Goal: Information Seeking & Learning: Learn about a topic

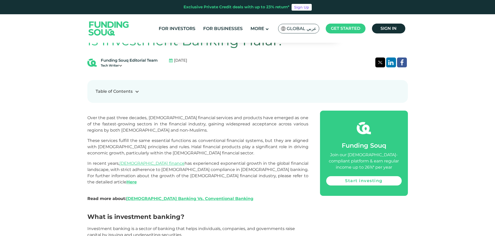
scroll to position [233, 0]
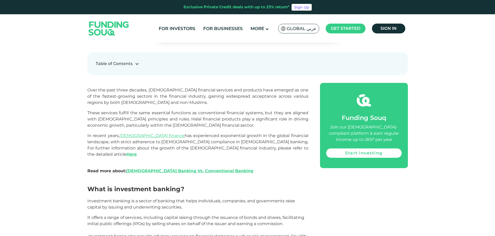
click at [136, 93] on p "Over the past three decades, [DEMOGRAPHIC_DATA] financial services and products…" at bounding box center [197, 96] width 221 height 19
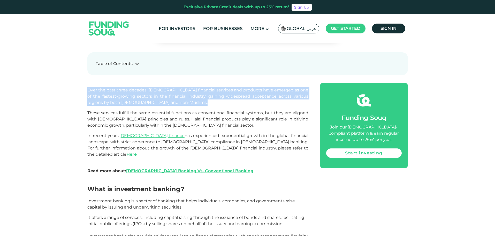
click at [136, 93] on p "Over the past three decades, [DEMOGRAPHIC_DATA] financial services and products…" at bounding box center [197, 96] width 221 height 19
click at [136, 99] on p "Over the past three decades, [DEMOGRAPHIC_DATA] financial services and products…" at bounding box center [197, 96] width 221 height 19
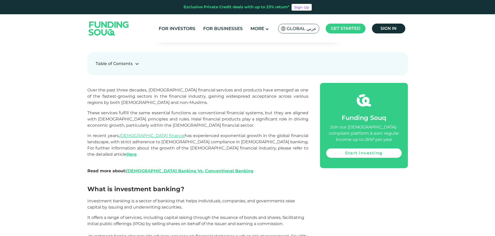
click at [136, 99] on p "Over the past three decades, [DEMOGRAPHIC_DATA] financial services and products…" at bounding box center [197, 96] width 221 height 19
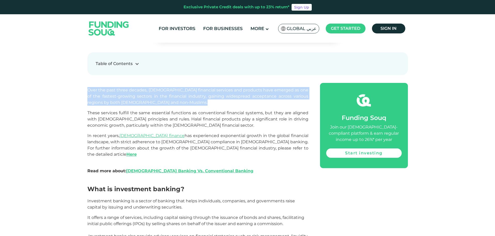
click at [136, 99] on p "Over the past three decades, [DEMOGRAPHIC_DATA] financial services and products…" at bounding box center [197, 96] width 221 height 19
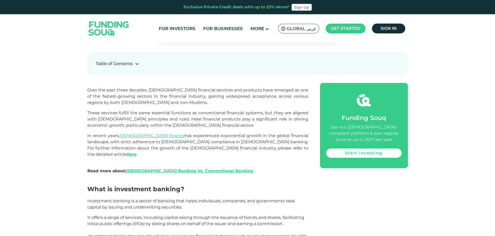
click at [148, 120] on span "These services fulfill the same essential functions as conventional financial s…" at bounding box center [197, 118] width 221 height 17
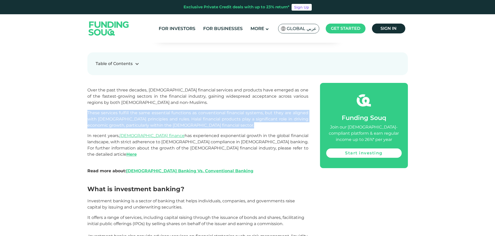
click at [148, 120] on span "These services fulfill the same essential functions as conventional financial s…" at bounding box center [197, 118] width 221 height 17
click at [159, 116] on p "These services fulfill the same essential functions as conventional financial s…" at bounding box center [197, 119] width 221 height 19
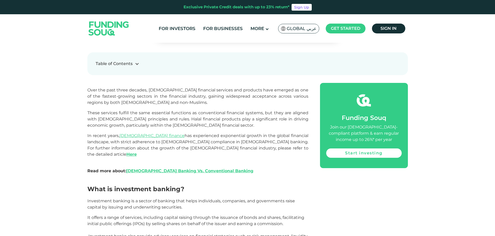
click at [159, 116] on p "These services fulfill the same essential functions as conventional financial s…" at bounding box center [197, 119] width 221 height 19
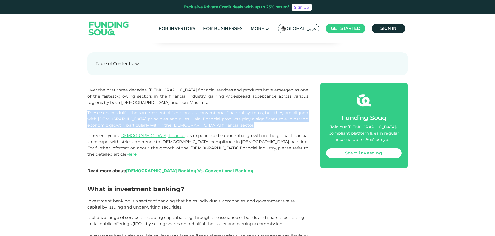
click at [159, 116] on p "These services fulfill the same essential functions as conventional financial s…" at bounding box center [197, 119] width 221 height 19
click at [171, 116] on span "These services fulfill the same essential functions as conventional financial s…" at bounding box center [197, 118] width 221 height 17
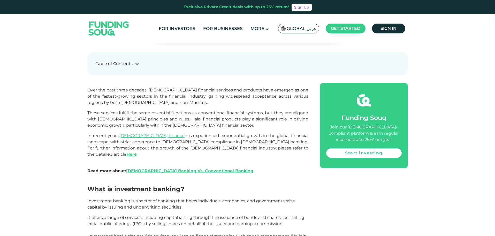
click at [173, 113] on span "These services fulfill the same essential functions as conventional financial s…" at bounding box center [197, 118] width 221 height 17
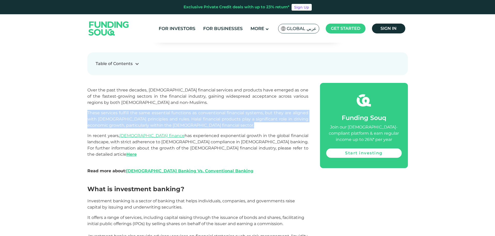
click at [173, 113] on span "These services fulfill the same essential functions as conventional financial s…" at bounding box center [197, 118] width 221 height 17
click at [173, 116] on p "These services fulfill the same essential functions as conventional financial s…" at bounding box center [197, 119] width 221 height 19
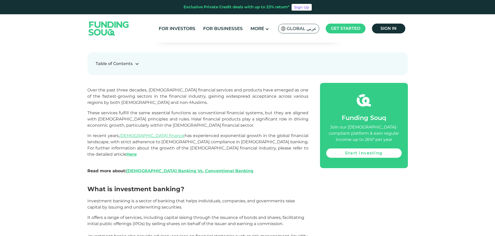
click at [165, 114] on span "These services fulfill the same essential functions as conventional financial s…" at bounding box center [197, 118] width 221 height 17
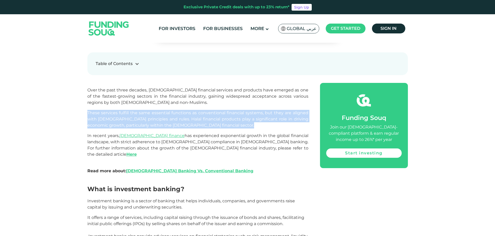
click at [165, 114] on span "These services fulfill the same essential functions as conventional financial s…" at bounding box center [197, 118] width 221 height 17
click at [166, 117] on span "These services fulfill the same essential functions as conventional financial s…" at bounding box center [197, 118] width 221 height 17
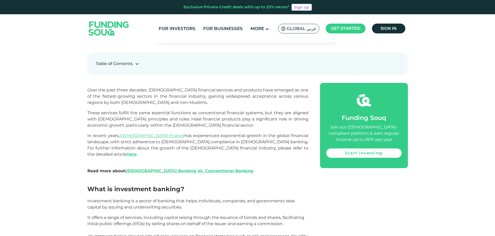
scroll to position [259, 0]
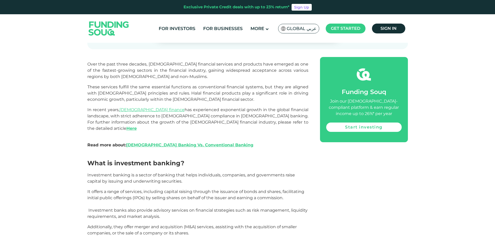
click at [175, 116] on span "In recent years, [DEMOGRAPHIC_DATA] finance has experienced exponential growth …" at bounding box center [197, 119] width 221 height 24
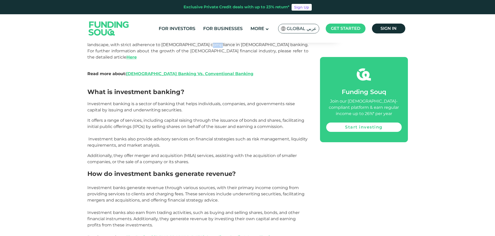
scroll to position [336, 0]
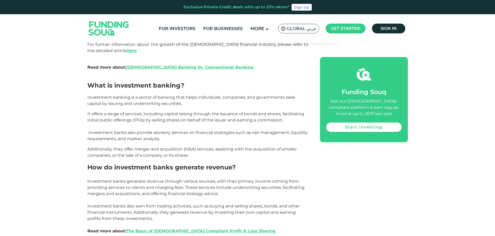
click at [156, 95] on span "Investment banking is a sector of banking that helps individuals, companies, an…" at bounding box center [191, 100] width 208 height 11
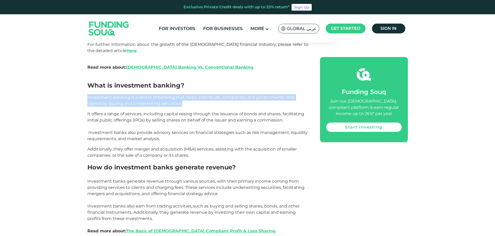
click at [156, 95] on span "Investment banking is a sector of banking that helps individuals, companies, an…" at bounding box center [191, 100] width 208 height 11
click at [185, 94] on p "Investment banking is a sector of banking that helps individuals, companies, an…" at bounding box center [197, 100] width 221 height 12
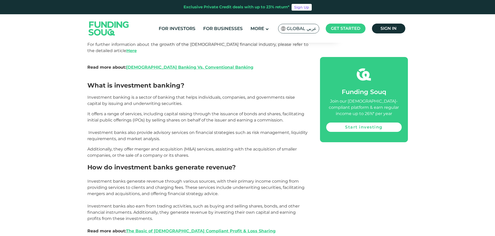
click at [180, 111] on p "It offers a range of services, including capital raising through the issuance o…" at bounding box center [197, 126] width 221 height 31
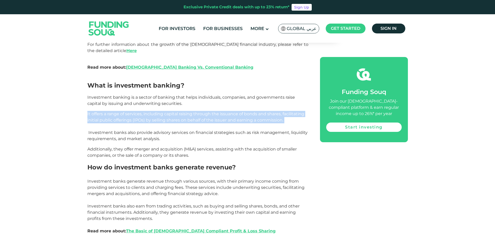
click at [180, 111] on p "It offers a range of services, including capital raising through the issuance o…" at bounding box center [197, 126] width 221 height 31
click at [180, 112] on span "It offers a range of services, including capital raising through the issuance o…" at bounding box center [197, 126] width 220 height 30
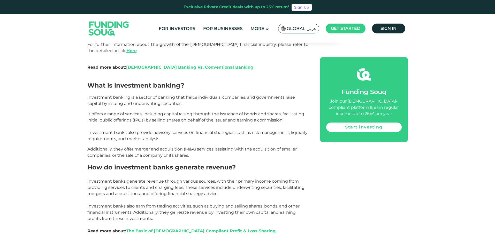
click at [185, 111] on span "It offers a range of services, including capital raising through the issuance o…" at bounding box center [197, 126] width 220 height 30
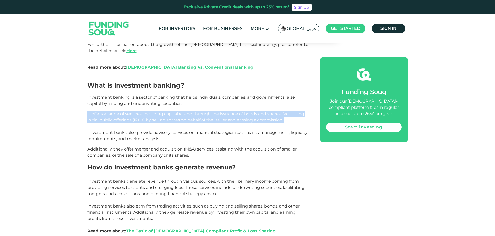
click at [185, 111] on span "It offers a range of services, including capital raising through the issuance o…" at bounding box center [197, 126] width 220 height 30
click at [179, 119] on p "It offers a range of services, including capital raising through the issuance o…" at bounding box center [197, 126] width 221 height 31
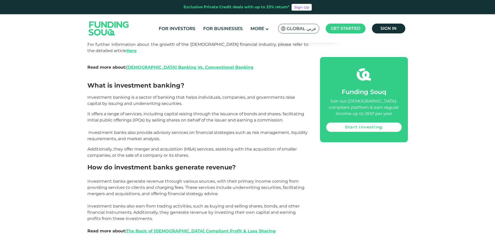
click at [172, 126] on span "It offers a range of services, including capital raising through the issuance o…" at bounding box center [197, 126] width 220 height 30
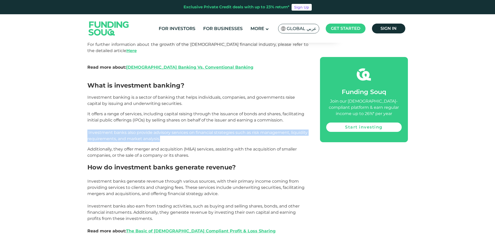
click at [172, 126] on span "It offers a range of services, including capital raising through the issuance o…" at bounding box center [197, 126] width 220 height 30
click at [171, 133] on p "It offers a range of services, including capital raising through the issuance o…" at bounding box center [197, 126] width 221 height 31
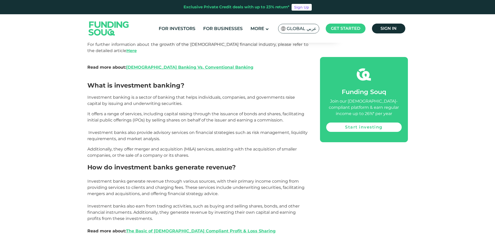
scroll to position [362, 0]
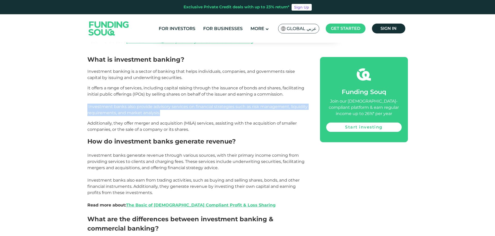
drag, startPoint x: 164, startPoint y: 106, endPoint x: 81, endPoint y: 102, distance: 82.8
click at [89, 102] on span "It offers a range of services, including capital raising through the issuance o…" at bounding box center [197, 100] width 220 height 30
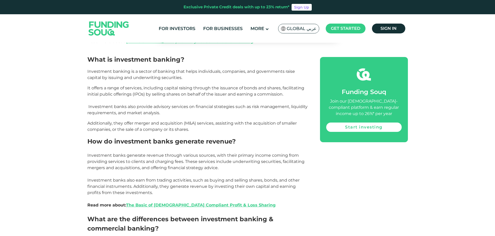
click at [116, 103] on p "It offers a range of services, including capital raising through the issuance o…" at bounding box center [197, 100] width 221 height 31
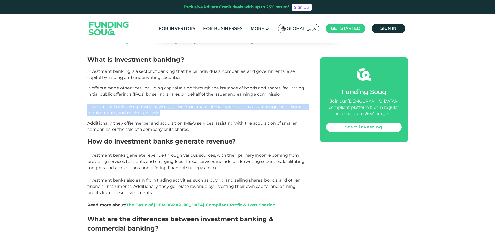
click at [116, 103] on p "It offers a range of services, including capital raising through the issuance o…" at bounding box center [197, 100] width 221 height 31
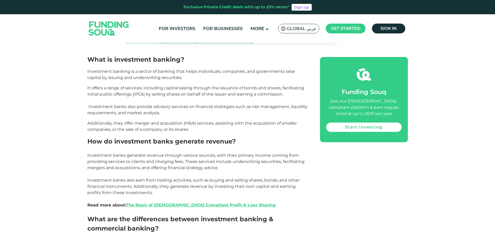
click at [120, 121] on span "Additionally, they offer merger and acquisition (M&A) services, assisting with …" at bounding box center [191, 126] width 209 height 11
click at [170, 121] on span "Additionally, they offer merger and acquisition (M&A) services, assisting with …" at bounding box center [191, 126] width 209 height 11
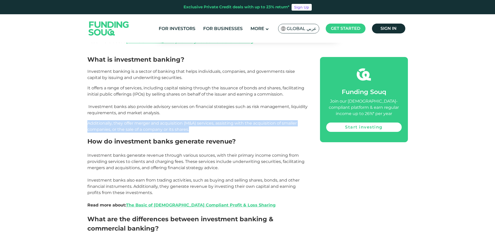
click at [170, 121] on span "Additionally, they offer merger and acquisition (M&A) services, assisting with …" at bounding box center [191, 126] width 209 height 11
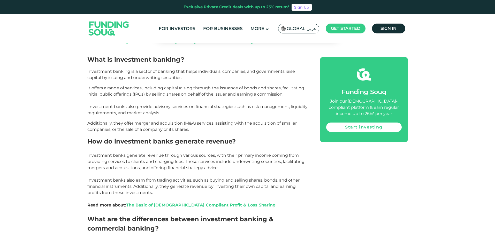
click at [169, 146] on p at bounding box center [197, 149] width 221 height 6
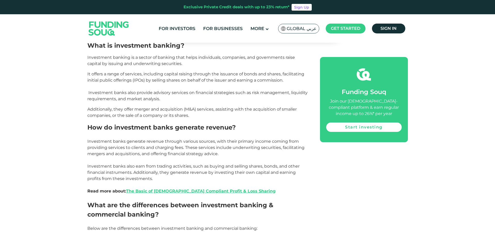
scroll to position [388, 0]
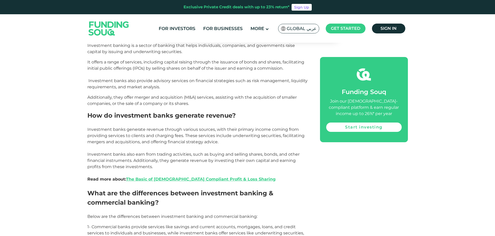
click at [188, 127] on span "Investment banks generate revenue through various sources, with their primary i…" at bounding box center [195, 157] width 217 height 61
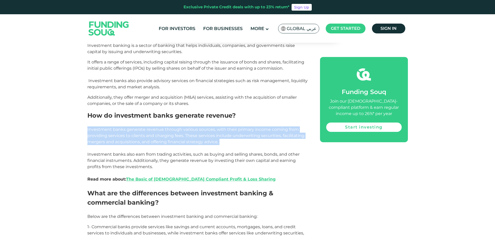
click at [188, 127] on span "Investment banks generate revenue through various sources, with their primary i…" at bounding box center [195, 157] width 217 height 61
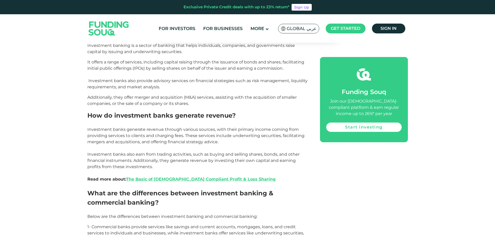
click at [185, 127] on span "Investment banks generate revenue through various sources, with their primary i…" at bounding box center [195, 157] width 217 height 61
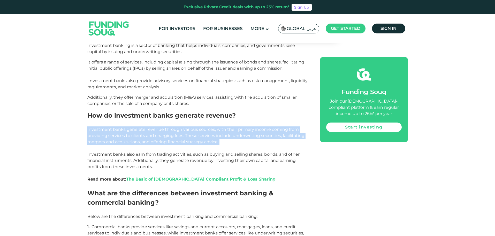
click at [185, 127] on span "Investment banks generate revenue through various sources, with their primary i…" at bounding box center [195, 157] width 217 height 61
click at [165, 143] on p "Investment banks generate revenue through various sources, with their primary i…" at bounding box center [197, 157] width 221 height 62
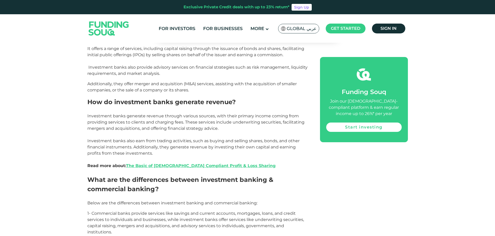
scroll to position [414, 0]
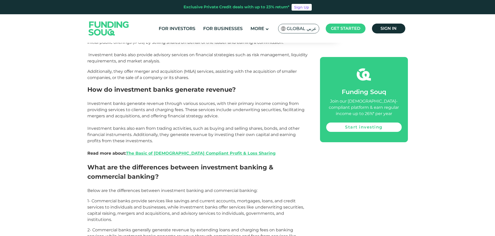
click at [163, 126] on span "Investment banks generate revenue through various sources, with their primary i…" at bounding box center [195, 131] width 217 height 61
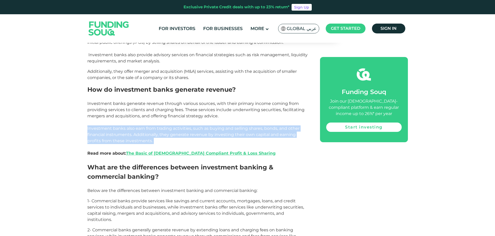
click at [163, 126] on span "Investment banks generate revenue through various sources, with their primary i…" at bounding box center [195, 131] width 217 height 61
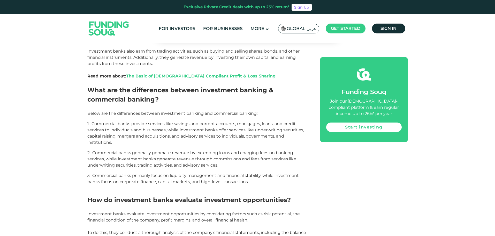
scroll to position [491, 0]
click at [149, 120] on p "1- Commercial banks provide services like savings and current accounts, mortgag…" at bounding box center [197, 132] width 221 height 25
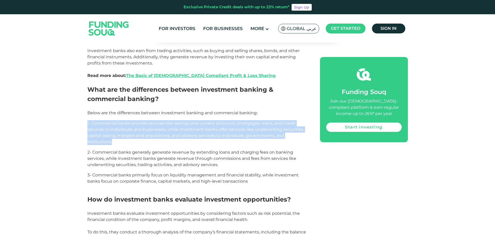
click at [149, 120] on p "1- Commercial banks provide services like savings and current accounts, mortgag…" at bounding box center [197, 132] width 221 height 25
click at [149, 127] on span "1- Commercial banks provide services like savings and current accounts, mortgag…" at bounding box center [195, 133] width 217 height 24
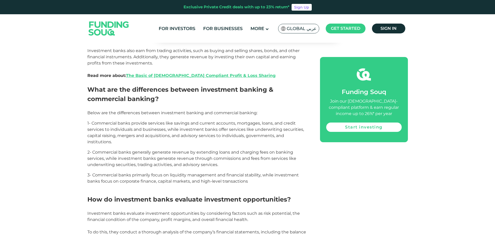
click at [148, 124] on span "1- Commercial banks provide services like savings and current accounts, mortgag…" at bounding box center [195, 133] width 217 height 24
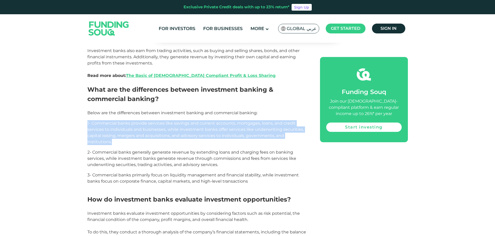
click at [148, 124] on span "1- Commercial banks provide services like savings and current accounts, mortgag…" at bounding box center [195, 133] width 217 height 24
click at [138, 126] on p "1- Commercial banks provide services like savings and current accounts, mortgag…" at bounding box center [197, 132] width 221 height 25
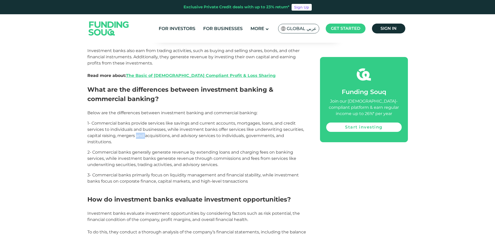
click at [138, 126] on p "1- Commercial banks provide services like savings and current accounts, mortgag…" at bounding box center [197, 132] width 221 height 25
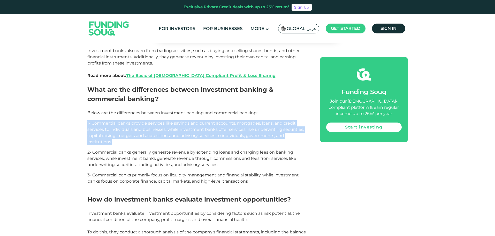
click at [138, 126] on p "1- Commercial banks provide services like savings and current accounts, mortgag…" at bounding box center [197, 132] width 221 height 25
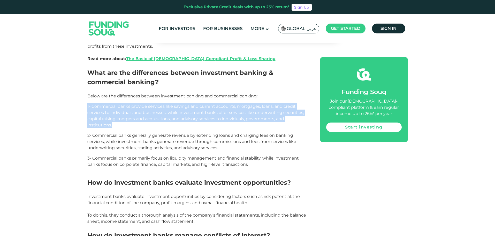
scroll to position [517, 0]
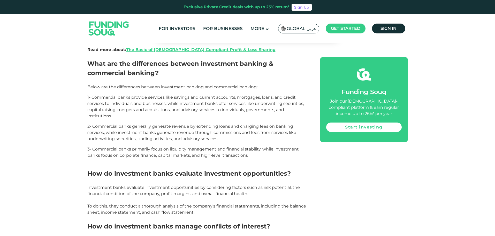
click at [139, 132] on span "2- Commercial banks generally generate revenue by extending loans and charging …" at bounding box center [191, 132] width 209 height 17
click at [145, 125] on span "2- Commercial banks generally generate revenue by extending loans and charging …" at bounding box center [191, 132] width 209 height 17
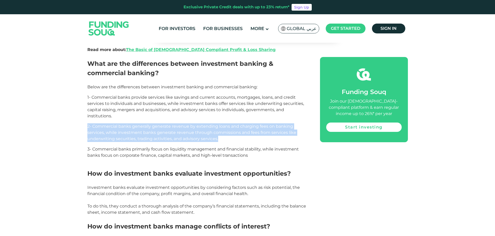
click at [145, 125] on span "2- Commercial banks generally generate revenue by extending loans and charging …" at bounding box center [191, 132] width 209 height 17
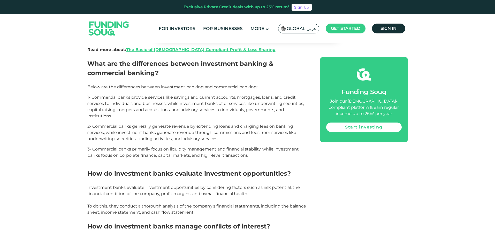
click at [145, 146] on span "3- Commercial banks primarily focus on liquidity management and financial stabi…" at bounding box center [193, 151] width 212 height 11
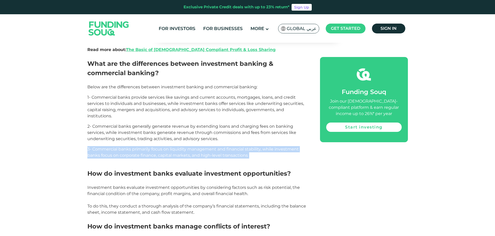
click at [145, 146] on span "3- Commercial banks primarily focus on liquidity management and financial stabi…" at bounding box center [193, 151] width 212 height 11
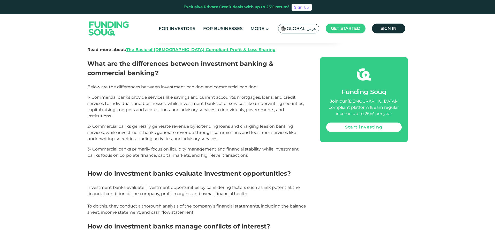
click at [172, 130] on p "2- Commercial banks generally generate revenue by extending loans and charging …" at bounding box center [197, 132] width 221 height 19
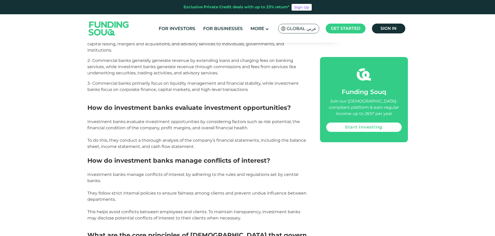
scroll to position [595, 0]
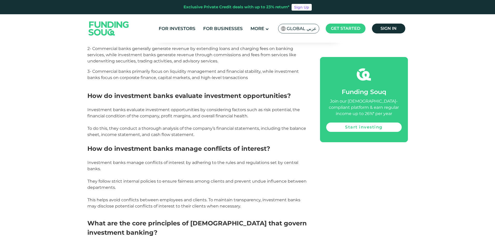
click at [183, 110] on span "Investment banks evaluate investment opportunities by considering factors such …" at bounding box center [193, 112] width 213 height 11
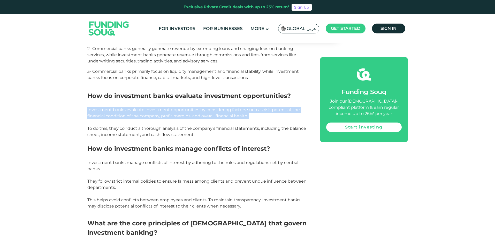
click at [183, 110] on span "Investment banks evaluate investment opportunities by considering factors such …" at bounding box center [193, 112] width 213 height 11
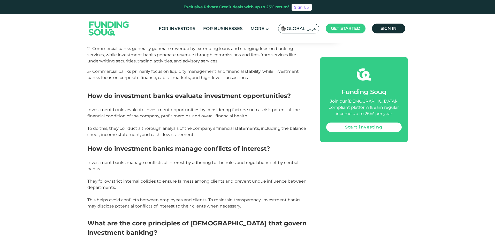
click at [183, 119] on p at bounding box center [197, 122] width 221 height 6
click at [184, 126] on span "To do this, they conduct a thorough analysis of the company’s financial stateme…" at bounding box center [196, 131] width 219 height 11
click at [173, 129] on span "To do this, they conduct a thorough analysis of the company’s financial stateme…" at bounding box center [196, 131] width 219 height 11
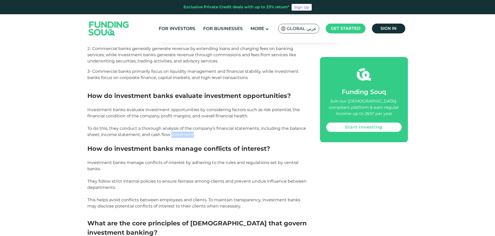
click at [173, 129] on span "To do this, they conduct a thorough analysis of the company’s financial stateme…" at bounding box center [196, 131] width 219 height 11
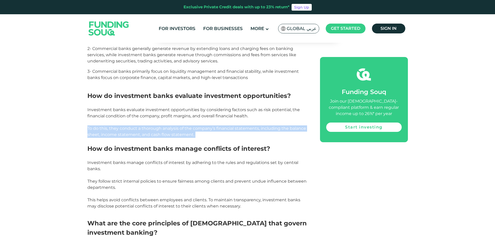
click at [173, 129] on span "To do this, they conduct a thorough analysis of the company’s financial stateme…" at bounding box center [196, 131] width 219 height 11
click at [176, 131] on p "To do this, they conduct a thorough analysis of the company’s financial stateme…" at bounding box center [197, 131] width 221 height 12
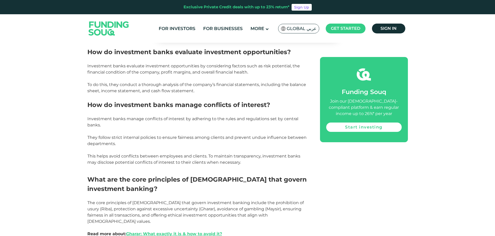
scroll to position [647, 0]
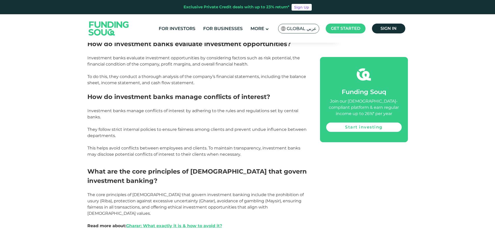
click at [155, 108] on span "Investment banks manage conflicts of interest by adhering to the rules and regu…" at bounding box center [192, 113] width 211 height 11
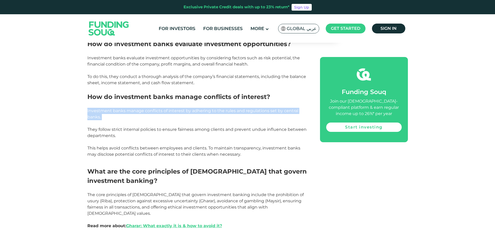
click at [155, 108] on span "Investment banks manage conflicts of interest by adhering to the rules and regu…" at bounding box center [192, 113] width 211 height 11
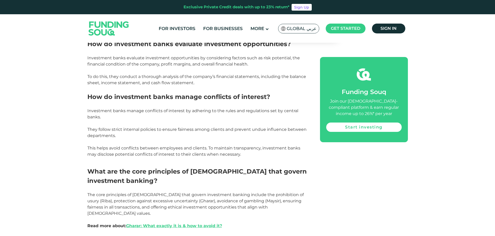
click at [152, 120] on p at bounding box center [197, 123] width 221 height 6
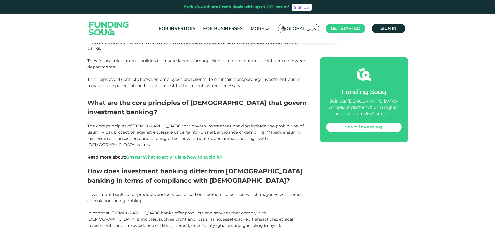
scroll to position [724, 0]
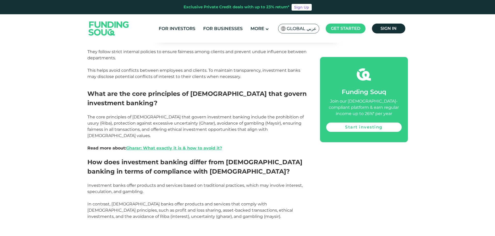
click at [144, 114] on span "The core principles of [DEMOGRAPHIC_DATA] that govern investment banking includ…" at bounding box center [195, 132] width 216 height 36
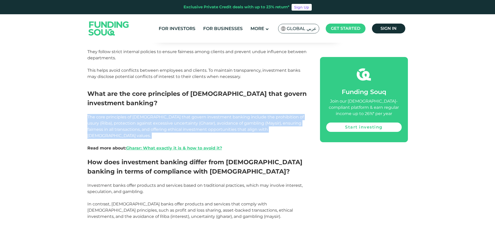
click at [144, 114] on span "The core principles of [DEMOGRAPHIC_DATA] that govern investment banking includ…" at bounding box center [195, 132] width 216 height 36
click at [148, 117] on span "The core principles of [DEMOGRAPHIC_DATA] that govern investment banking includ…" at bounding box center [195, 132] width 216 height 36
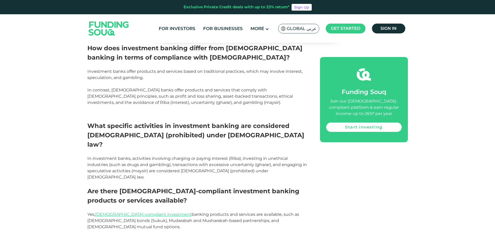
scroll to position [853, 0]
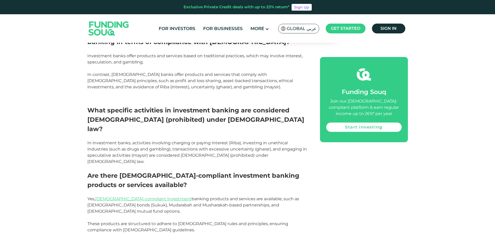
click at [169, 140] on span "In investment banks, activities involving charging or paying interest (Riba), i…" at bounding box center [197, 152] width 220 height 24
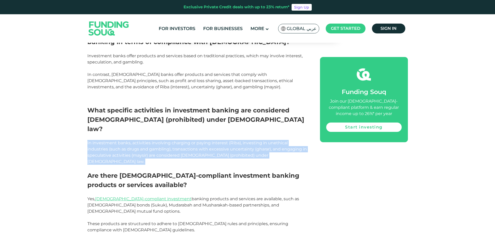
click at [169, 140] on span "In investment banks, activities involving charging or paying interest (Riba), i…" at bounding box center [197, 152] width 220 height 24
click at [166, 140] on span "In investment banks, activities involving charging or paying interest (Riba), i…" at bounding box center [197, 152] width 220 height 24
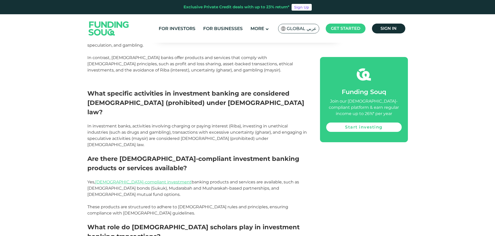
scroll to position [879, 0]
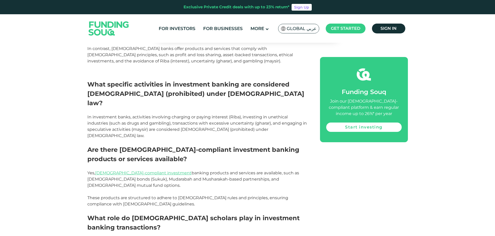
click at [166, 146] on span "Are there [DEMOGRAPHIC_DATA]-compliant investment banking products or services …" at bounding box center [193, 154] width 212 height 17
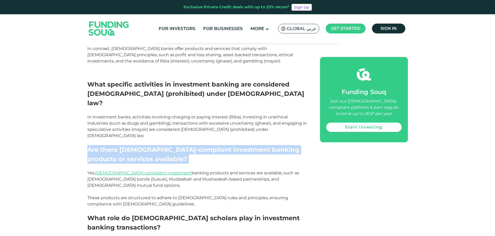
click at [166, 146] on span "Are there [DEMOGRAPHIC_DATA]-compliant investment banking products or services …" at bounding box center [193, 154] width 212 height 17
click at [165, 145] on h2 "Are there [DEMOGRAPHIC_DATA]-compliant investment banking products or services …" at bounding box center [197, 154] width 221 height 19
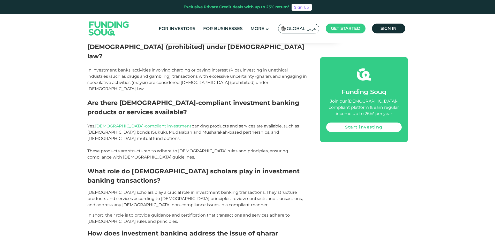
scroll to position [931, 0]
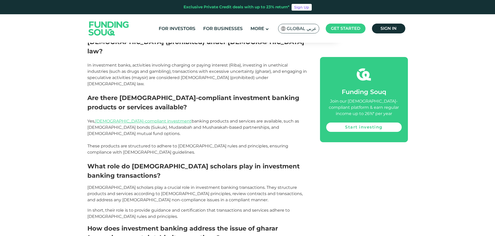
click at [183, 118] on span "Yes, [DEMOGRAPHIC_DATA]-compliant investment banking products and services are …" at bounding box center [193, 126] width 212 height 17
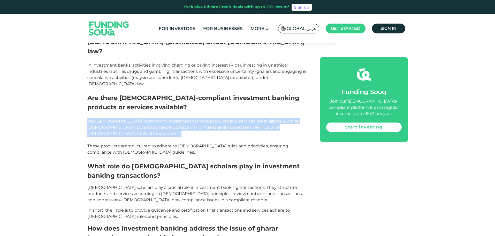
click at [183, 118] on span "Yes, [DEMOGRAPHIC_DATA]-compliant investment banking products and services are …" at bounding box center [193, 126] width 212 height 17
click at [184, 118] on span "Yes, [DEMOGRAPHIC_DATA]-compliant investment banking products and services are …" at bounding box center [193, 126] width 212 height 17
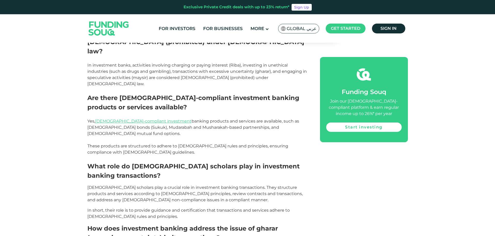
click at [177, 143] on span "These products are structured to adhere to [DEMOGRAPHIC_DATA] rules and princip…" at bounding box center [187, 148] width 201 height 11
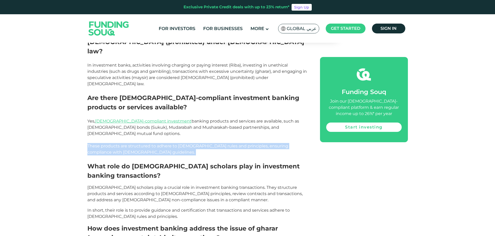
click at [177, 143] on span "These products are structured to adhere to [DEMOGRAPHIC_DATA] rules and princip…" at bounding box center [187, 148] width 201 height 11
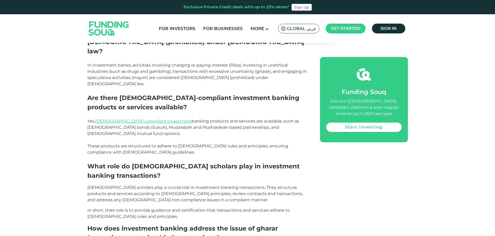
click at [155, 162] on span "What role do [DEMOGRAPHIC_DATA] scholars play in investment banking transaction…" at bounding box center [193, 170] width 212 height 17
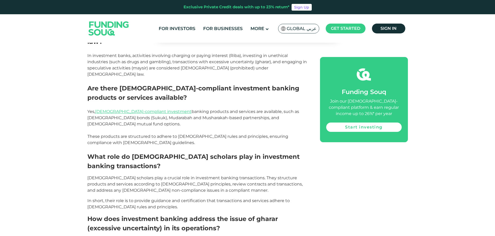
scroll to position [957, 0]
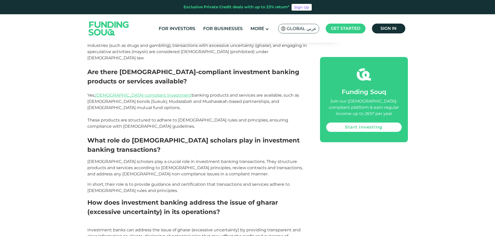
click at [155, 136] on span "What role do [DEMOGRAPHIC_DATA] scholars play in investment banking transaction…" at bounding box center [193, 144] width 212 height 17
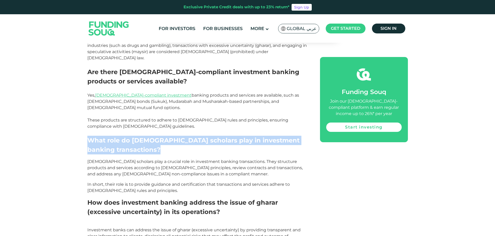
click at [155, 136] on span "What role do [DEMOGRAPHIC_DATA] scholars play in investment banking transaction…" at bounding box center [193, 144] width 212 height 17
click at [153, 136] on h2 "What role do [DEMOGRAPHIC_DATA] scholars play in investment banking transaction…" at bounding box center [197, 145] width 221 height 19
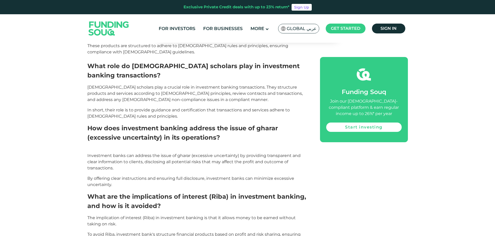
scroll to position [1009, 0]
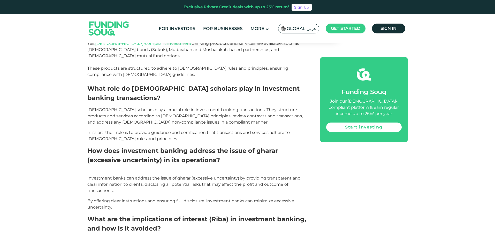
click at [150, 107] on span "[DEMOGRAPHIC_DATA] scholars play a crucial role in investment banking transacti…" at bounding box center [194, 115] width 215 height 17
click at [151, 107] on span "[DEMOGRAPHIC_DATA] scholars play a crucial role in investment banking transacti…" at bounding box center [194, 115] width 215 height 17
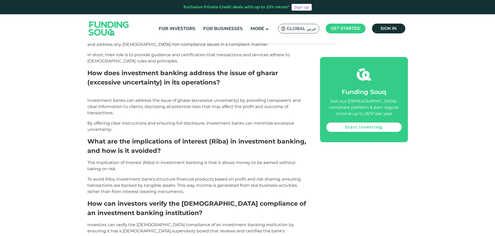
scroll to position [1112, 0]
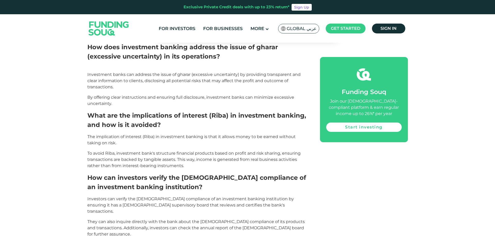
click at [173, 134] on span "The implication of interest (Riba) in investment banking is that it allows mone…" at bounding box center [191, 139] width 208 height 11
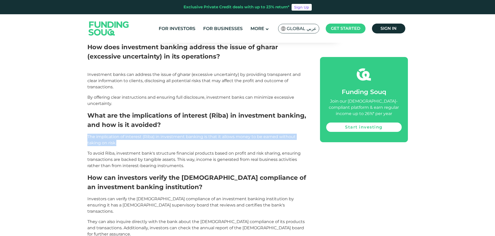
click at [173, 134] on span "The implication of interest (Riba) in investment banking is that it allows mone…" at bounding box center [191, 139] width 208 height 11
click at [172, 133] on p "The implication of interest (Riba) in investment banking is that it allows mone…" at bounding box center [197, 139] width 221 height 12
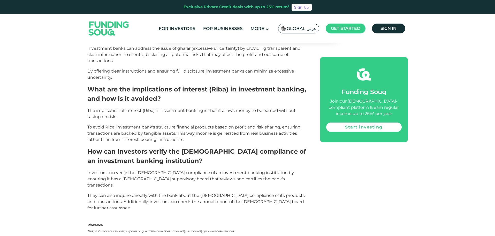
scroll to position [1216, 0]
